Goal: Book appointment/travel/reservation

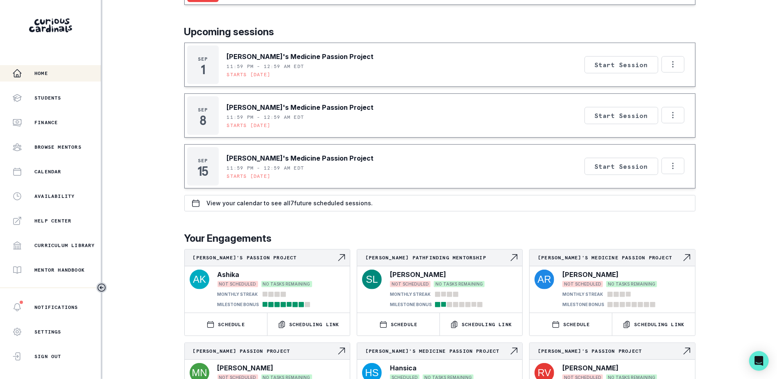
scroll to position [167, 0]
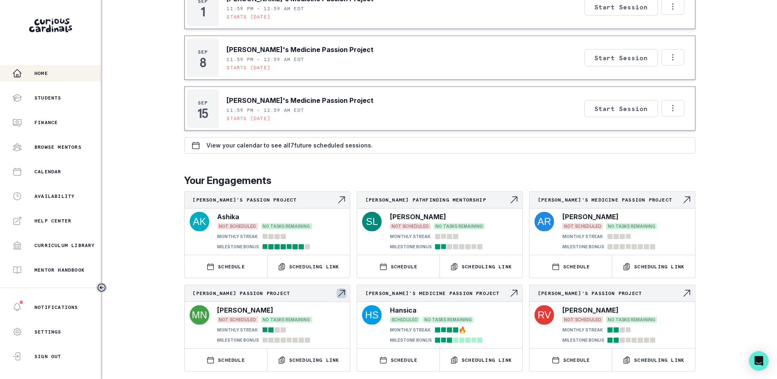
click at [315, 317] on div "NOT SCHEDULED NO TASKS REMAINING" at bounding box center [280, 320] width 127 height 6
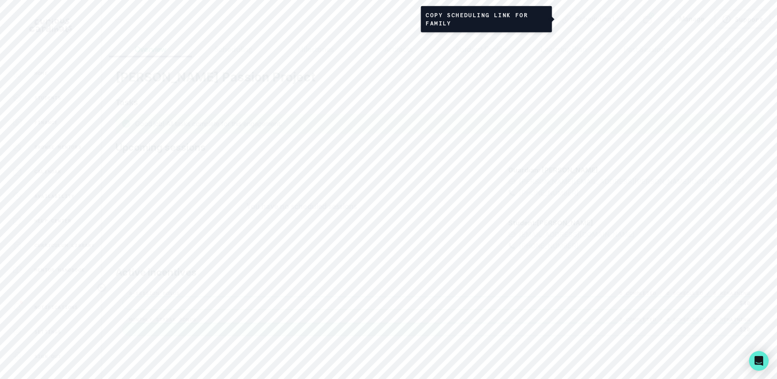
click at [590, 21] on button "Scheduling Link" at bounding box center [594, 19] width 78 height 18
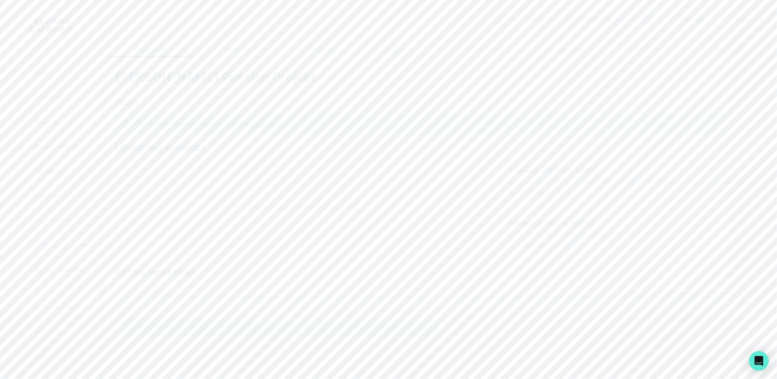
click at [117, 17] on icon "button" at bounding box center [118, 19] width 10 height 10
click at [227, 363] on button "SCHEDULE" at bounding box center [226, 359] width 82 height 23
click at [358, 157] on span at bounding box center [358, 160] width 7 height 7
click at [348, 156] on input "checkbox" at bounding box center [348, 156] width 0 height 0
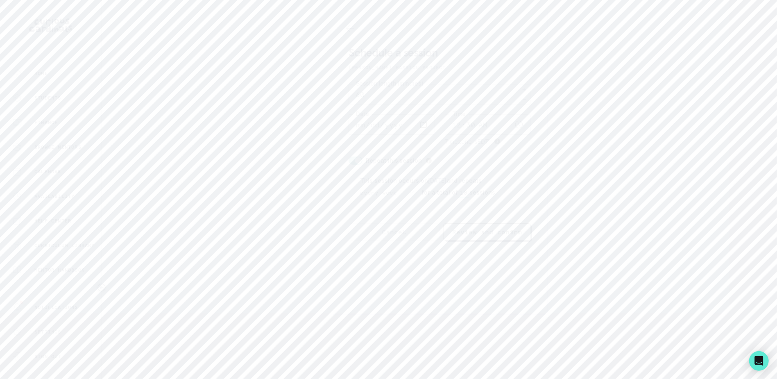
checkbox input "false"
click at [467, 122] on input "00:30" at bounding box center [488, 124] width 86 height 20
type input "17:00"
click at [478, 184] on button "Review and confirm" at bounding box center [487, 189] width 88 height 17
click at [488, 161] on button "Schedule" at bounding box center [487, 164] width 88 height 17
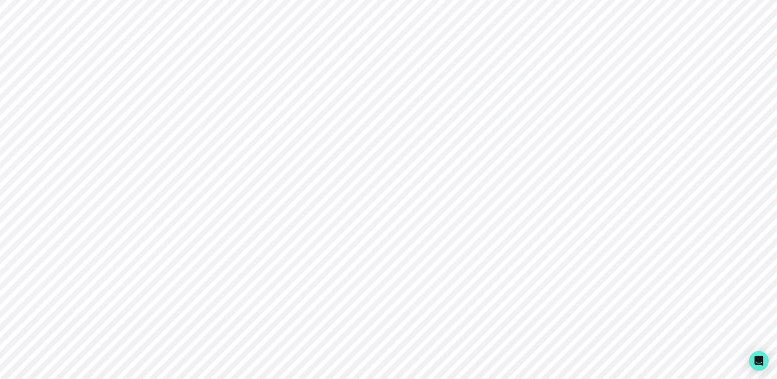
click at [429, 150] on button "Continue" at bounding box center [439, 141] width 182 height 17
click at [70, 123] on div "Finance" at bounding box center [56, 123] width 88 height 10
